Goal: Obtain resource: Obtain resource

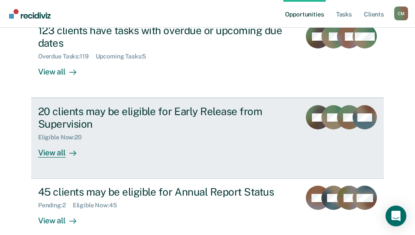
scroll to position [158, 0]
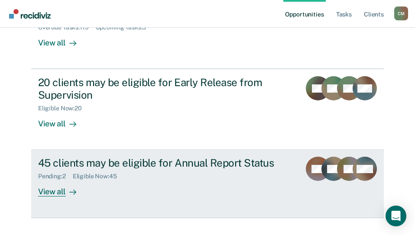
click at [140, 157] on div "45 clients may be eligible for Annual Report Status" at bounding box center [165, 163] width 255 height 13
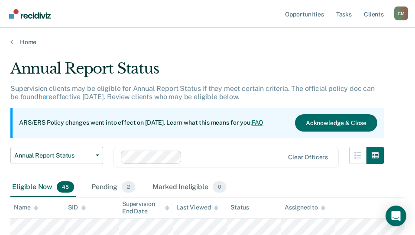
scroll to position [88, 0]
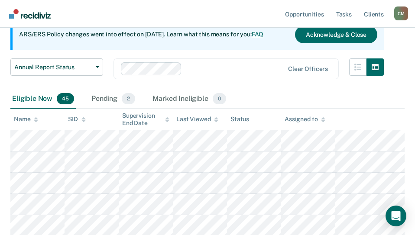
click at [35, 120] on icon at bounding box center [36, 121] width 4 height 2
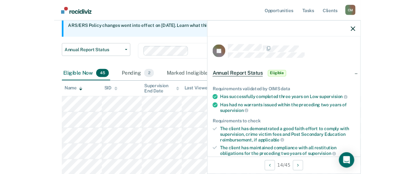
scroll to position [0, 0]
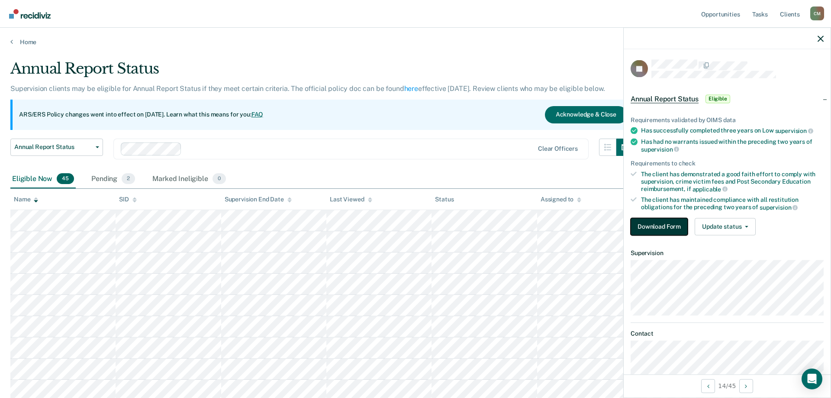
click at [414, 227] on button "Download Form" at bounding box center [659, 226] width 57 height 17
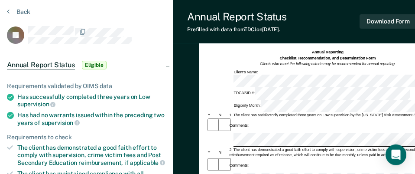
scroll to position [44, 0]
